Goal: Information Seeking & Learning: Learn about a topic

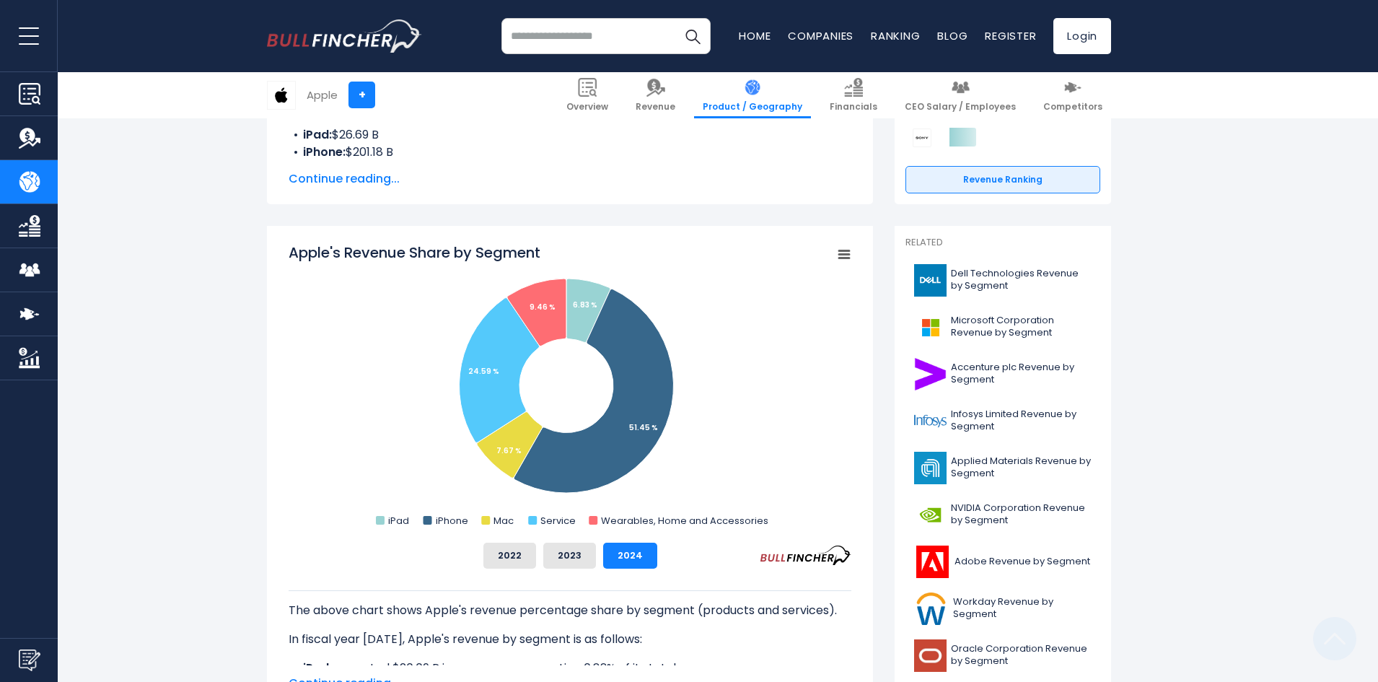
scroll to position [289, 0]
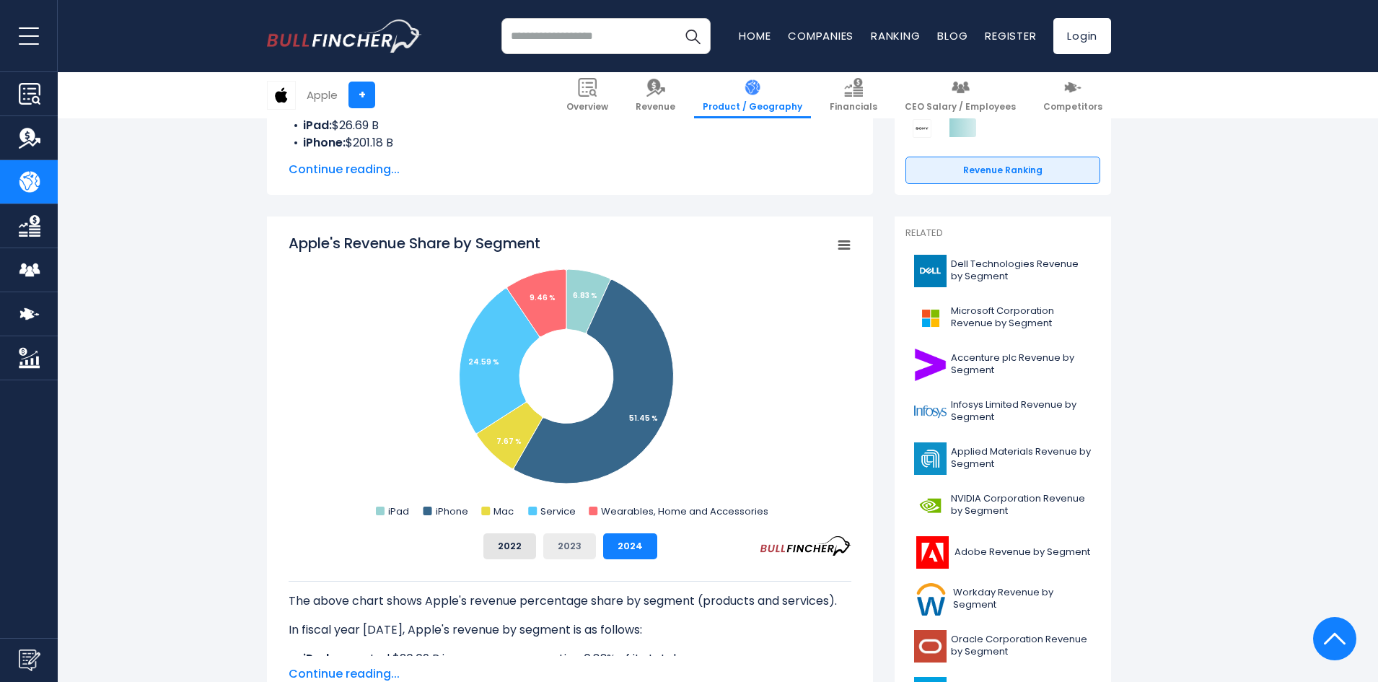
click at [575, 545] on button "2023" at bounding box center [569, 546] width 53 height 26
click at [498, 545] on button "2022" at bounding box center [509, 546] width 53 height 26
click at [563, 539] on button "2023" at bounding box center [569, 546] width 53 height 26
click at [635, 547] on button "2024" at bounding box center [630, 546] width 54 height 26
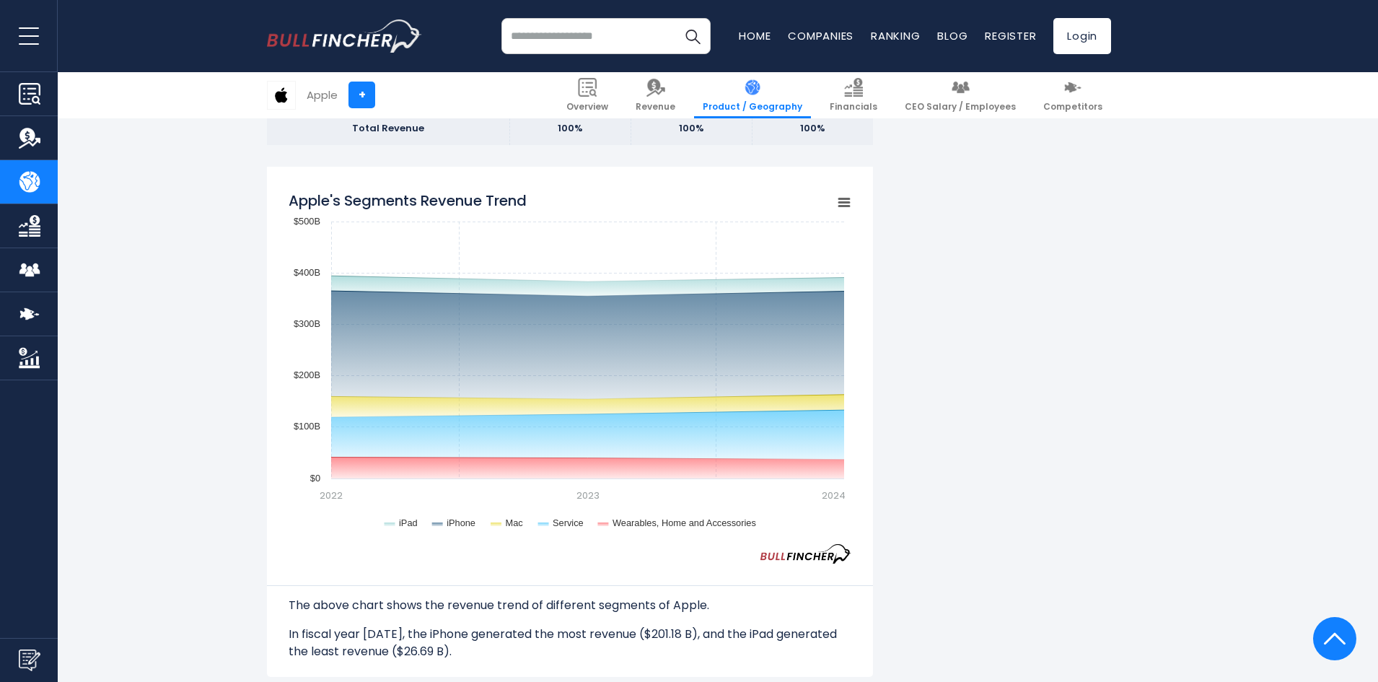
scroll to position [1154, 0]
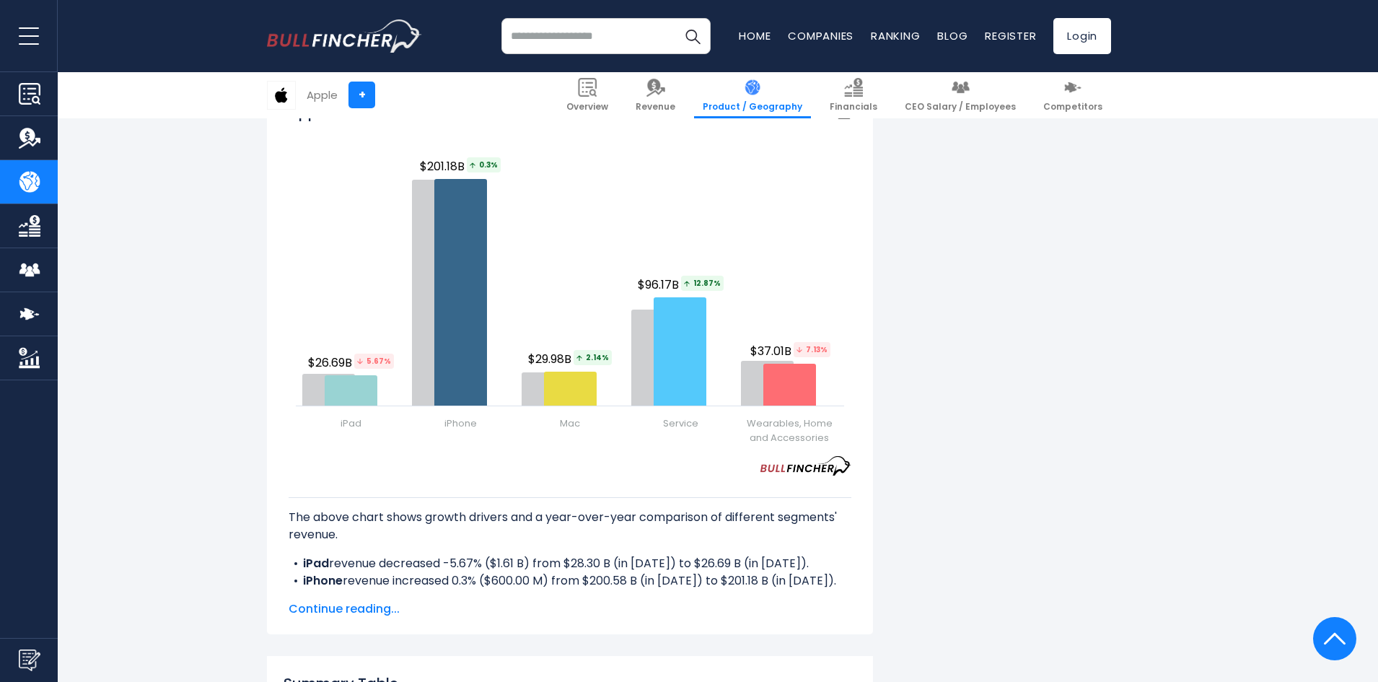
scroll to position [1803, 0]
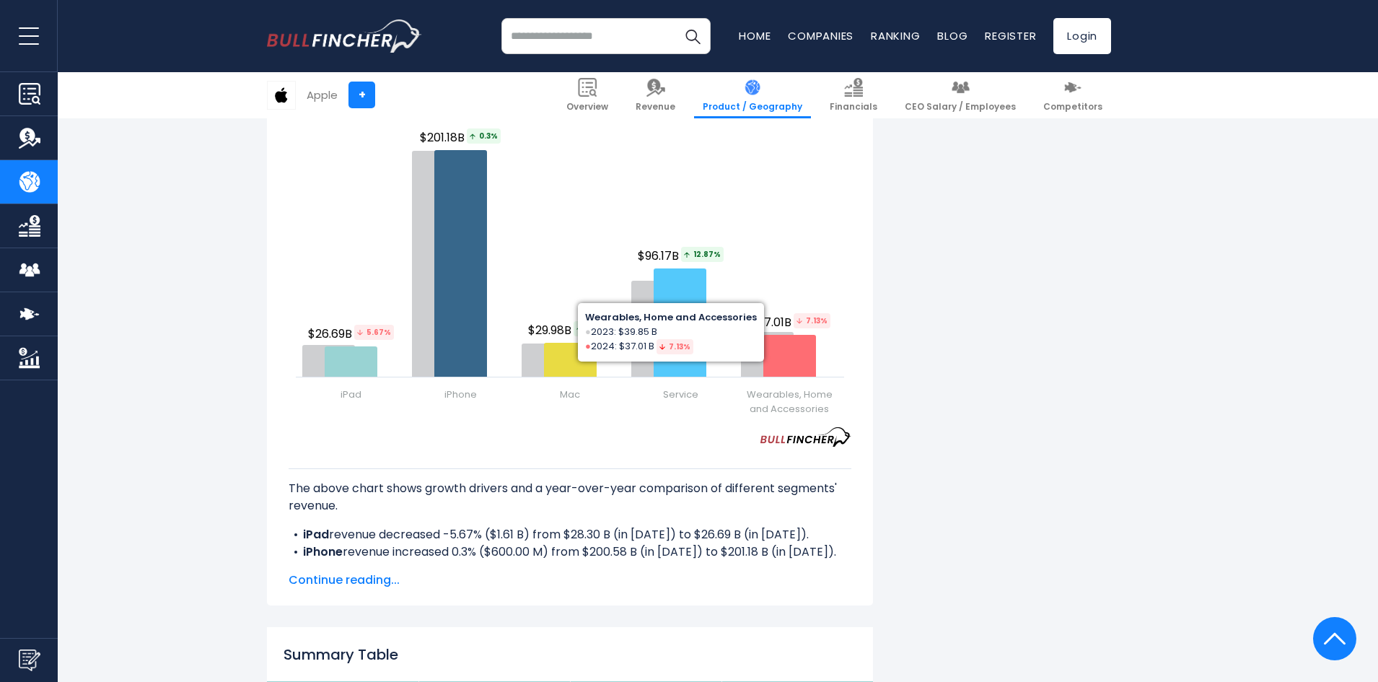
click at [919, 332] on div "Apple's Revenue by Segment In fiscal year [DATE], Apple's revenue by segment (p…" at bounding box center [689, 19] width 844 height 3001
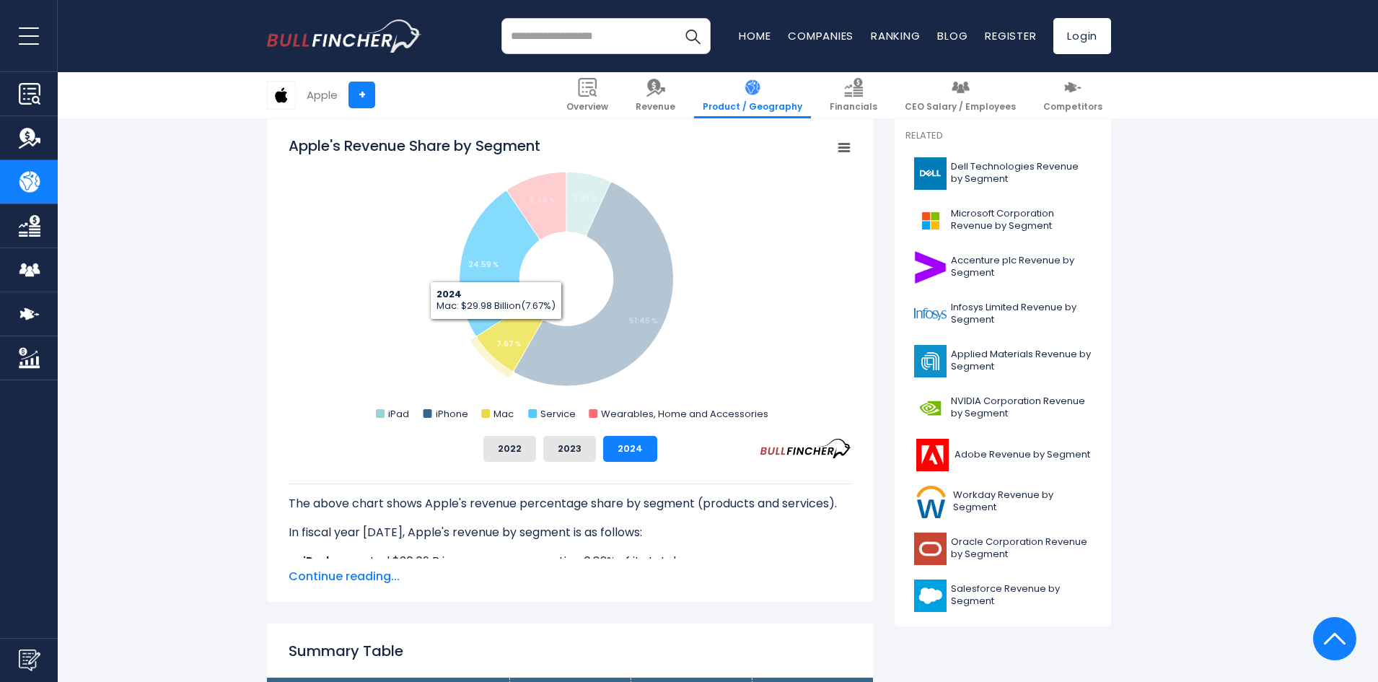
scroll to position [361, 0]
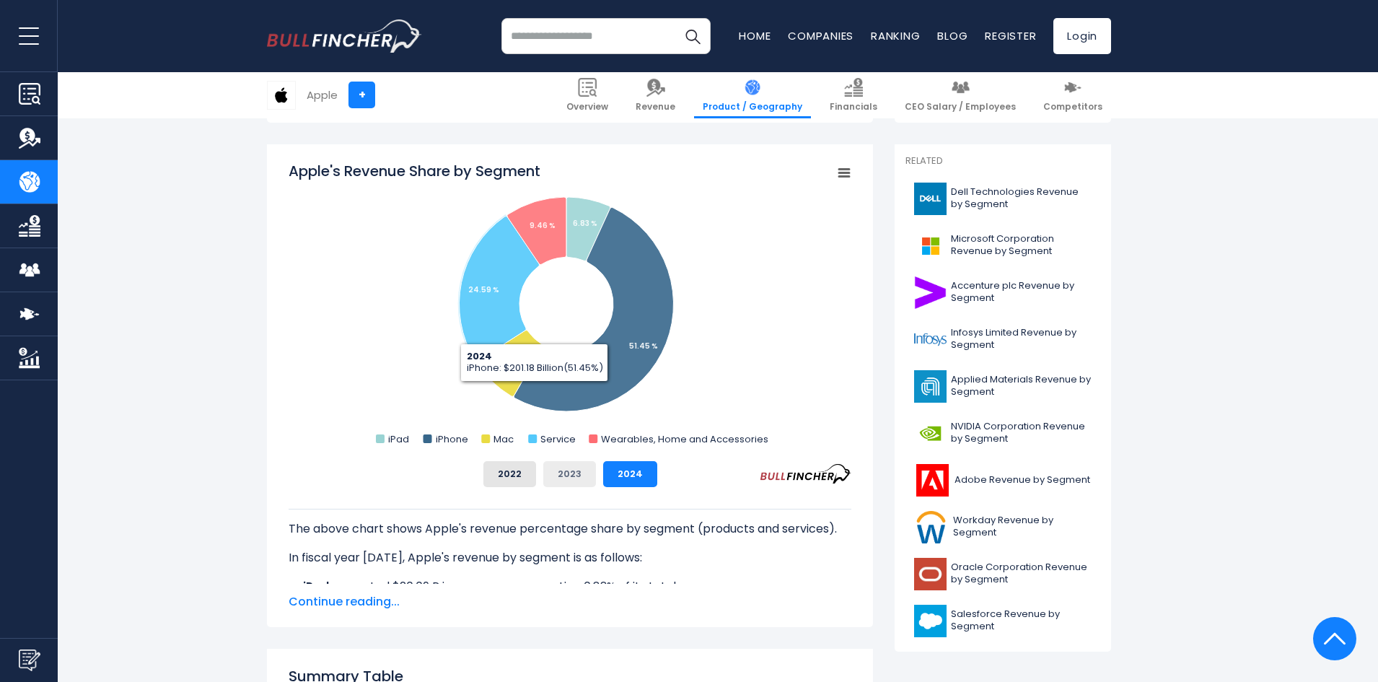
click at [571, 476] on button "2023" at bounding box center [569, 474] width 53 height 26
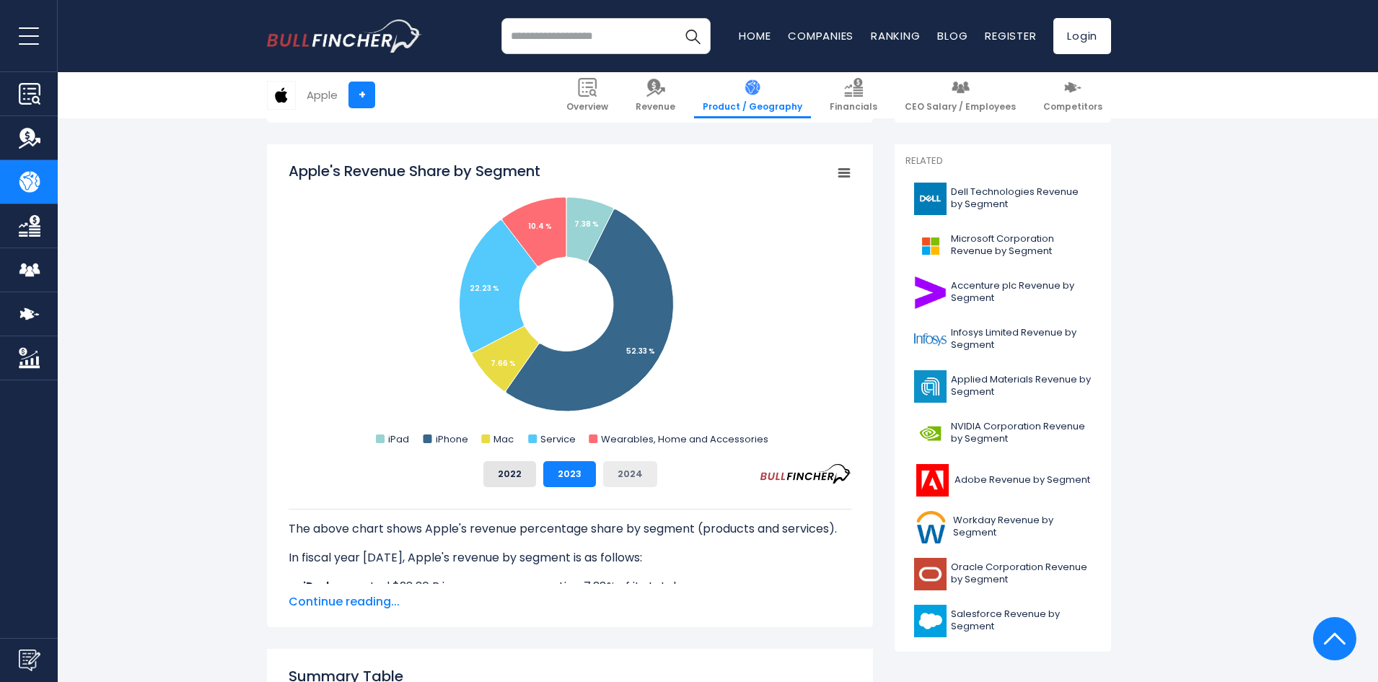
click at [623, 469] on button "2024" at bounding box center [630, 474] width 54 height 26
click at [507, 465] on button "2022" at bounding box center [509, 474] width 53 height 26
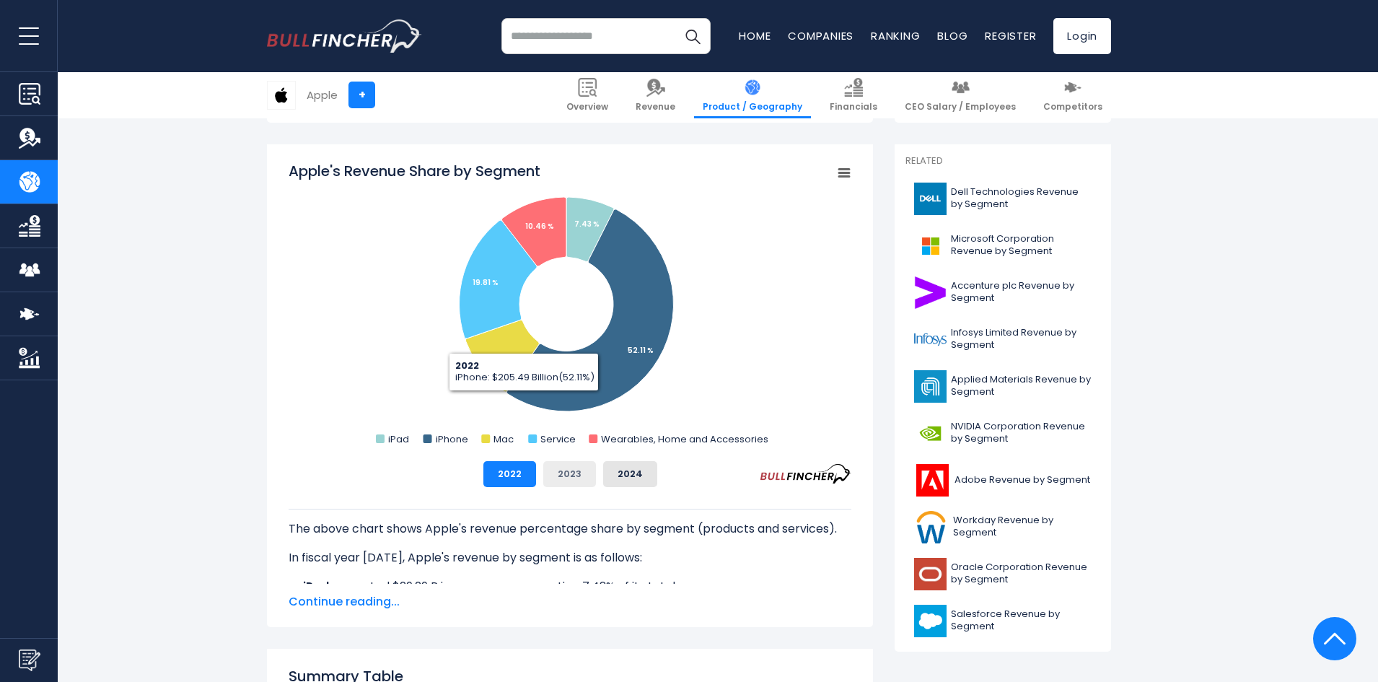
click at [561, 474] on button "2023" at bounding box center [569, 474] width 53 height 26
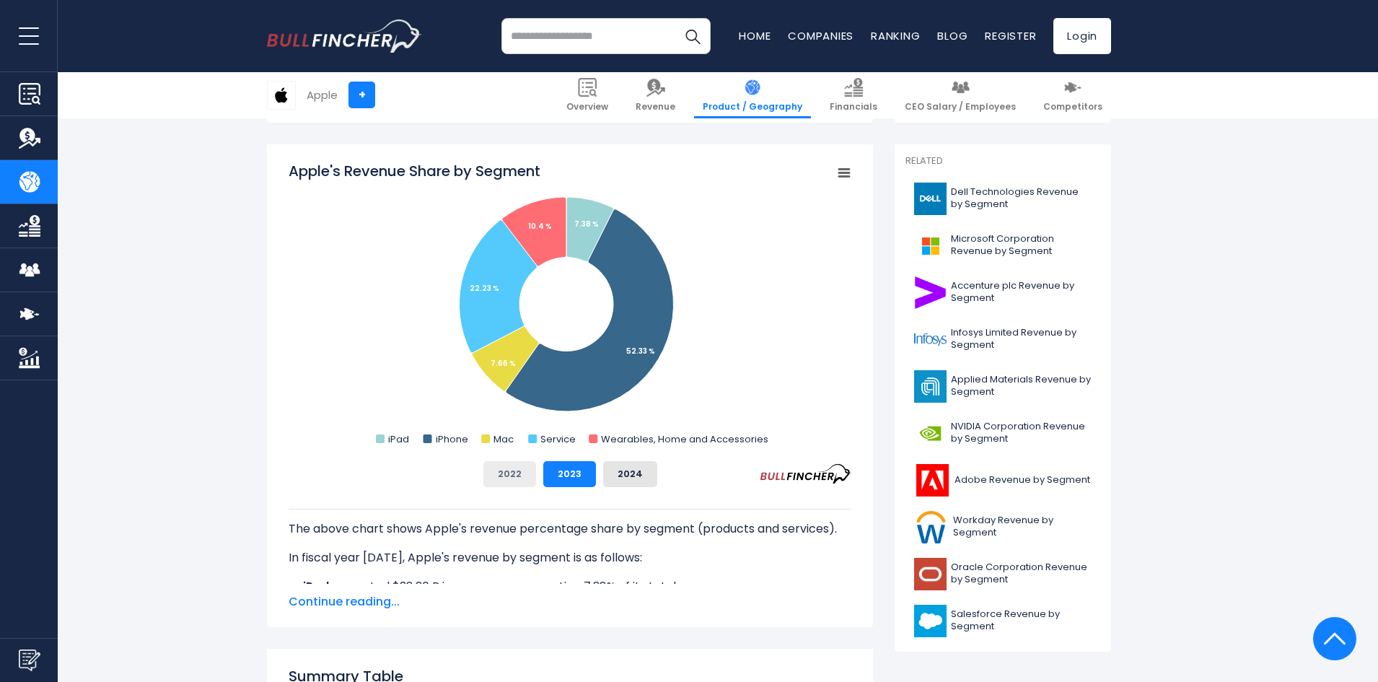
click at [521, 478] on button "2022" at bounding box center [509, 474] width 53 height 26
